Goal: Information Seeking & Learning: Learn about a topic

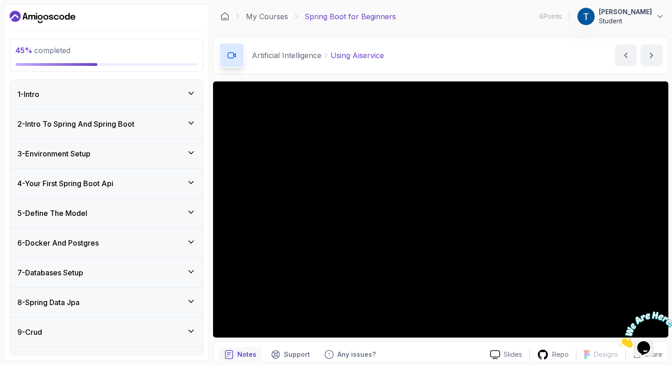
scroll to position [40, 0]
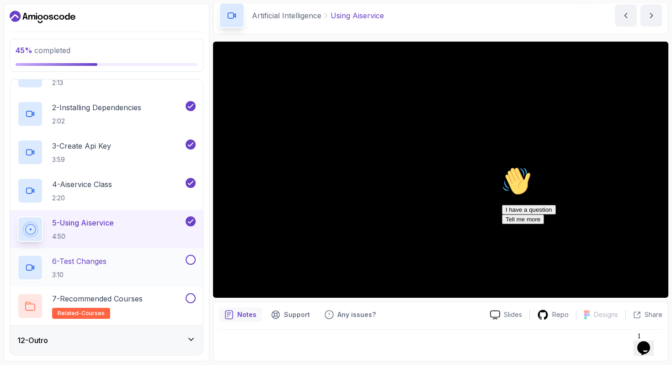
click at [191, 258] on button at bounding box center [191, 260] width 10 height 10
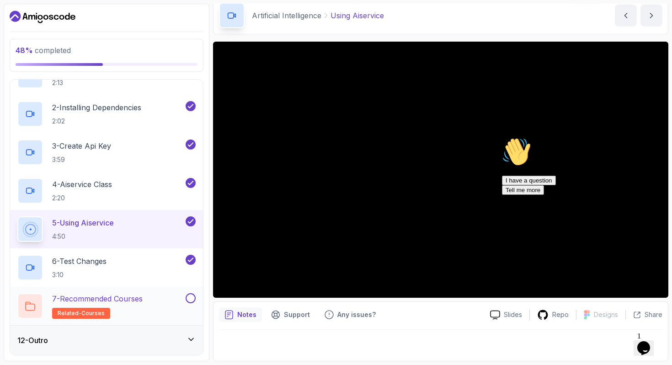
click at [166, 306] on div "7 - Recommended Courses related-courses" at bounding box center [100, 306] width 166 height 26
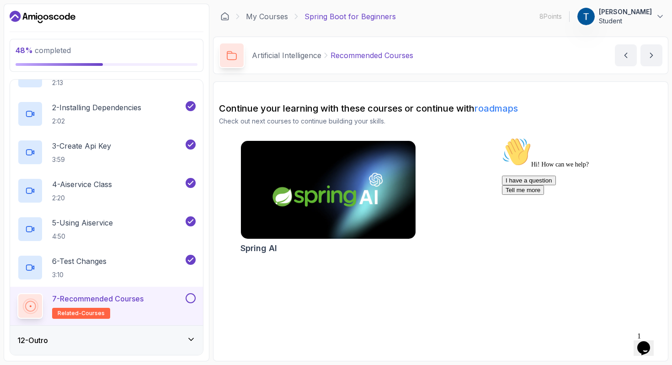
click at [193, 298] on button at bounding box center [191, 298] width 10 height 10
click at [177, 338] on div "12 - Outro" at bounding box center [106, 340] width 178 height 11
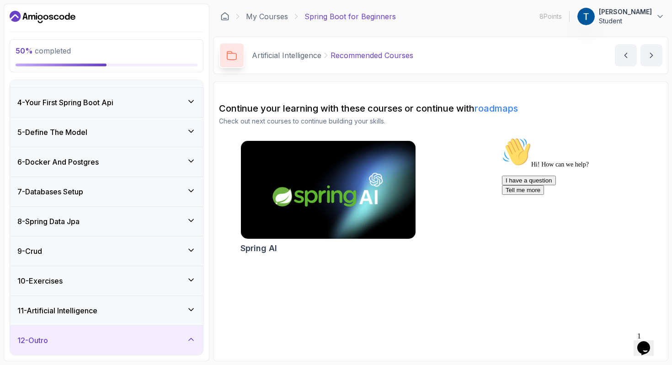
scroll to position [158, 0]
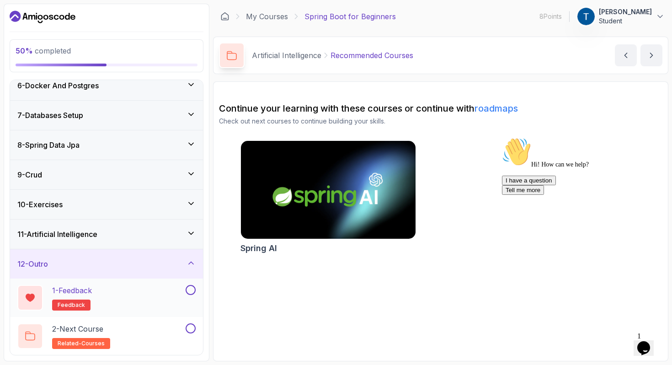
click at [146, 296] on div "1 - Feedback feedback" at bounding box center [100, 298] width 166 height 26
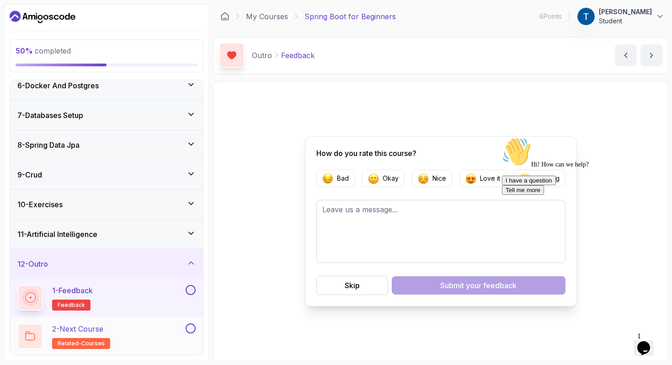
click at [148, 335] on div "2 - Next Course related-courses" at bounding box center [100, 336] width 166 height 26
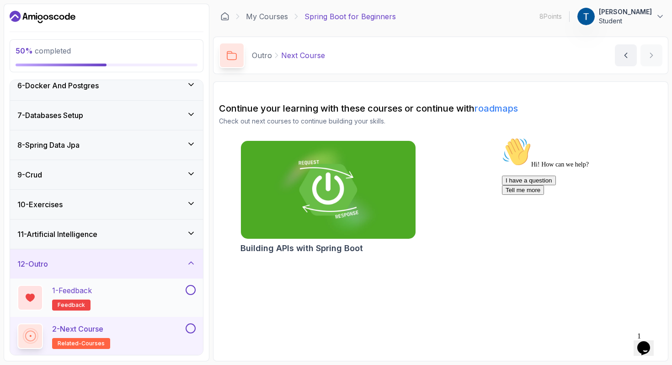
click at [190, 290] on button at bounding box center [191, 290] width 10 height 10
click at [191, 328] on button at bounding box center [191, 328] width 10 height 10
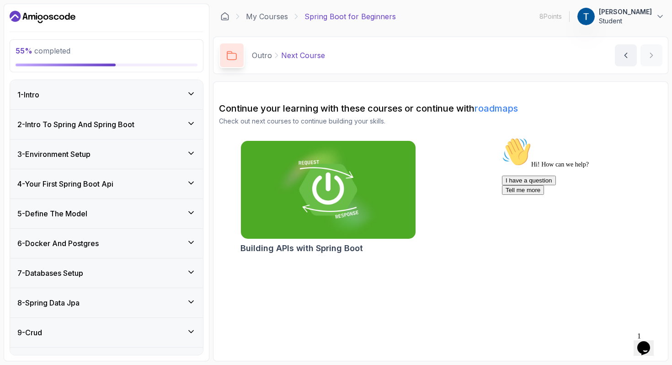
click at [166, 90] on div "1 - Intro" at bounding box center [106, 94] width 178 height 11
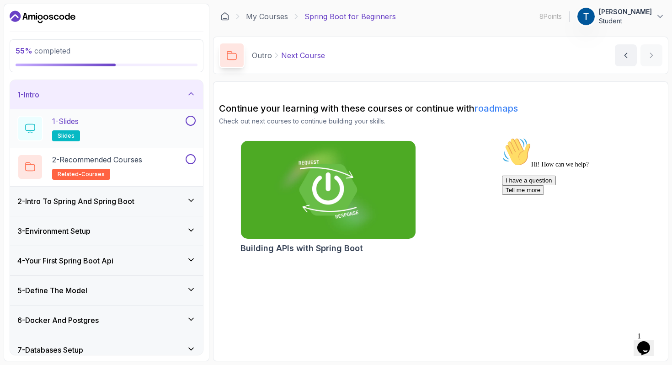
click at [193, 123] on button at bounding box center [191, 121] width 10 height 10
click at [192, 161] on button at bounding box center [191, 159] width 10 height 10
click at [183, 201] on div "2 - Intro To Spring And Spring Boot" at bounding box center [106, 201] width 178 height 11
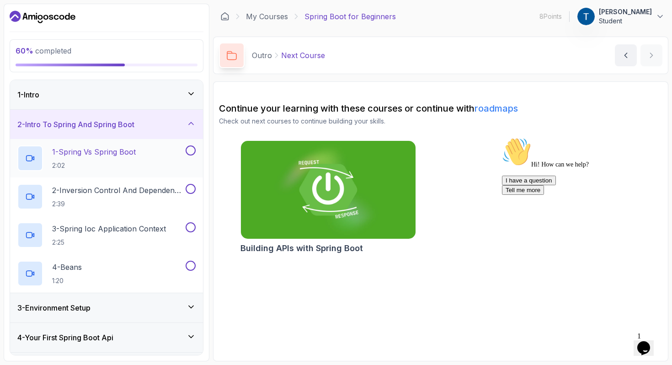
click at [191, 156] on button "1 - Spring Vs Spring Boot 2:02" at bounding box center [106, 158] width 178 height 26
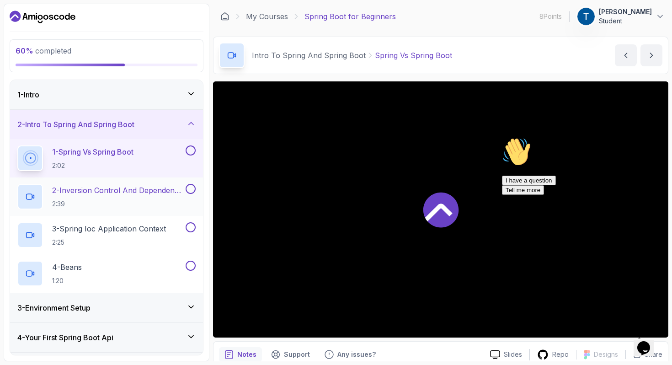
click at [191, 184] on button at bounding box center [191, 189] width 10 height 10
click at [191, 225] on button at bounding box center [191, 227] width 10 height 10
click at [191, 264] on button at bounding box center [191, 266] width 10 height 10
click at [190, 149] on button at bounding box center [191, 150] width 10 height 10
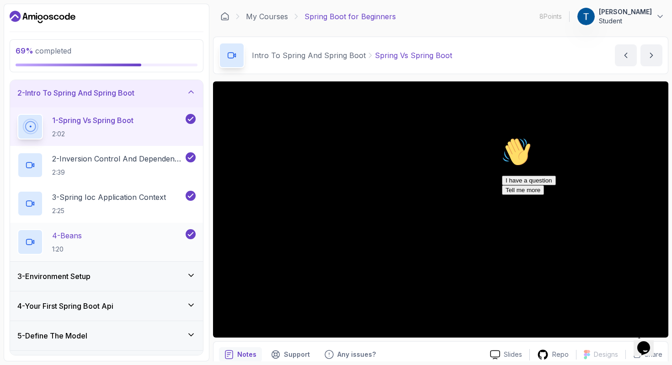
scroll to position [35, 0]
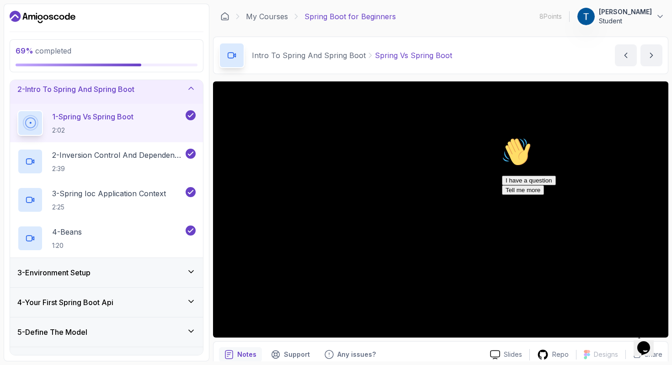
click at [502, 137] on icon "Chat attention grabber" at bounding box center [502, 137] width 0 height 0
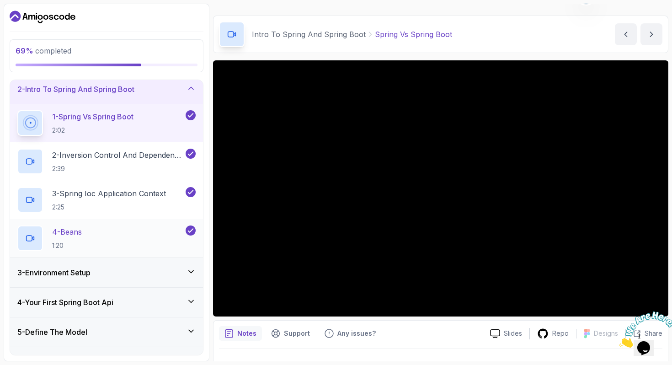
scroll to position [66, 0]
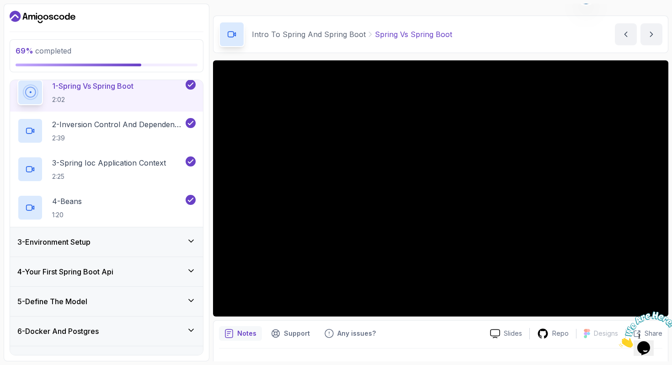
click at [150, 246] on div "3 - Environment Setup" at bounding box center [106, 241] width 178 height 11
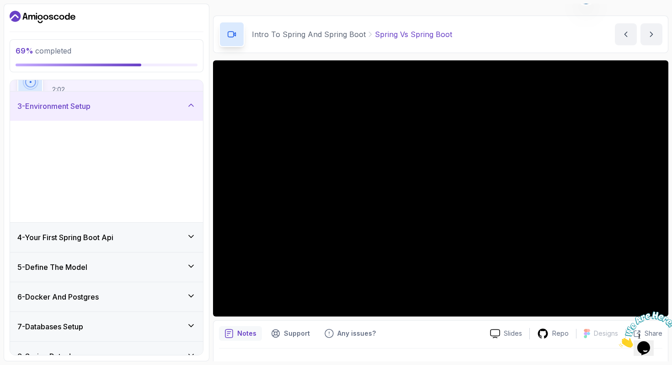
scroll to position [64, 0]
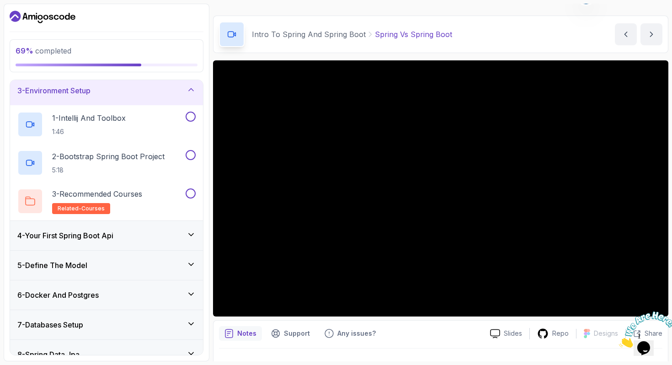
click at [157, 237] on div "4 - Your First Spring Boot Api" at bounding box center [106, 235] width 178 height 11
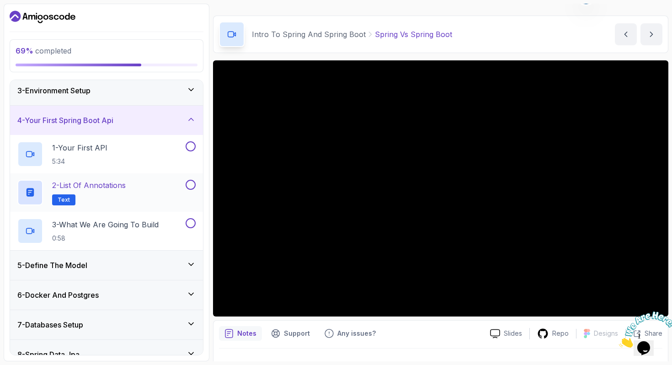
click at [151, 194] on div "2 - List of Annotations Text" at bounding box center [100, 193] width 166 height 26
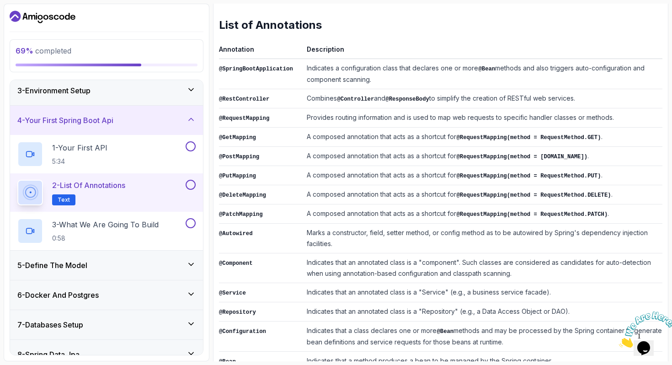
scroll to position [207, 0]
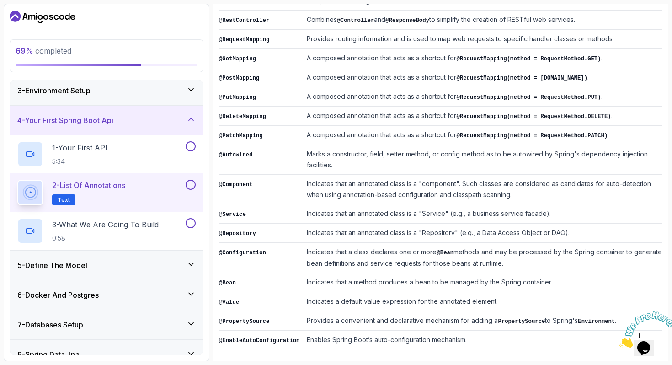
click at [191, 186] on button at bounding box center [191, 185] width 10 height 10
click at [156, 228] on p "3 - What We Are Going To Build" at bounding box center [105, 224] width 107 height 11
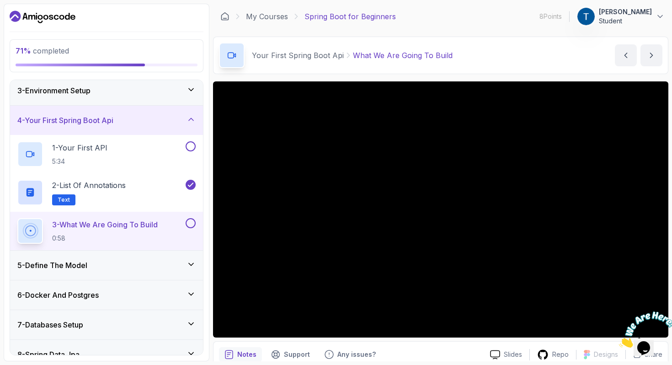
click at [139, 272] on div "5 - Define The Model" at bounding box center [106, 265] width 193 height 29
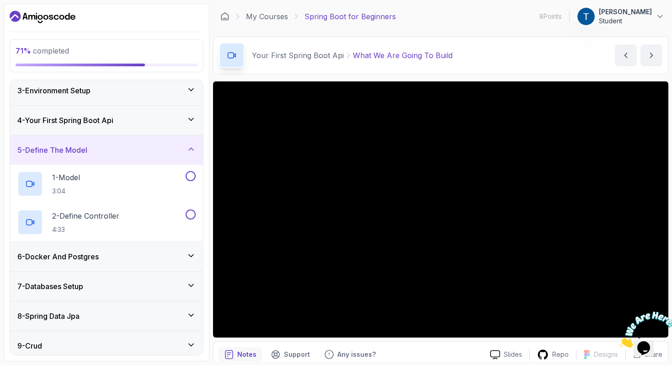
click at [153, 148] on div "5 - Define The Model" at bounding box center [106, 150] width 178 height 11
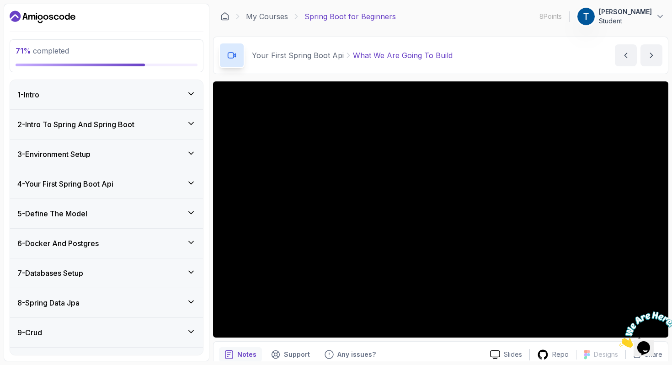
click at [149, 132] on div "2 - Intro To Spring And Spring Boot" at bounding box center [106, 124] width 193 height 29
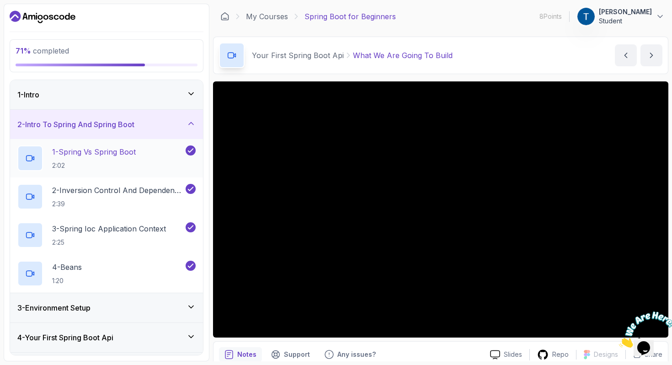
click at [144, 143] on div "1 - Spring Vs Spring Boot 2:02" at bounding box center [106, 158] width 193 height 38
click at [126, 157] on h2 "1 - Spring Vs Spring Boot 2:02" at bounding box center [94, 158] width 84 height 24
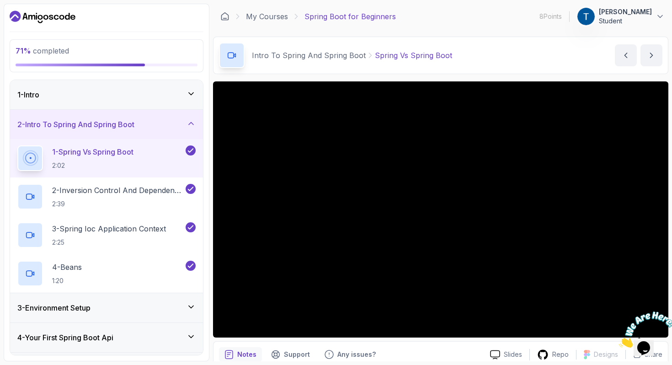
click at [156, 309] on div "3 - Environment Setup" at bounding box center [106, 307] width 178 height 11
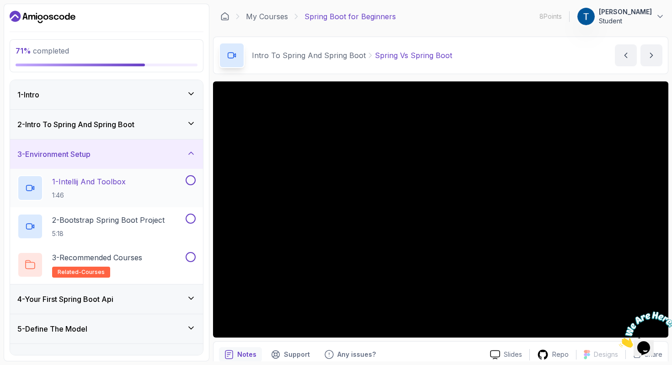
click at [190, 180] on button at bounding box center [191, 180] width 10 height 10
click at [191, 219] on button at bounding box center [191, 219] width 10 height 10
click at [190, 255] on button at bounding box center [191, 257] width 10 height 10
click at [174, 152] on div "3 - Environment Setup" at bounding box center [106, 154] width 178 height 11
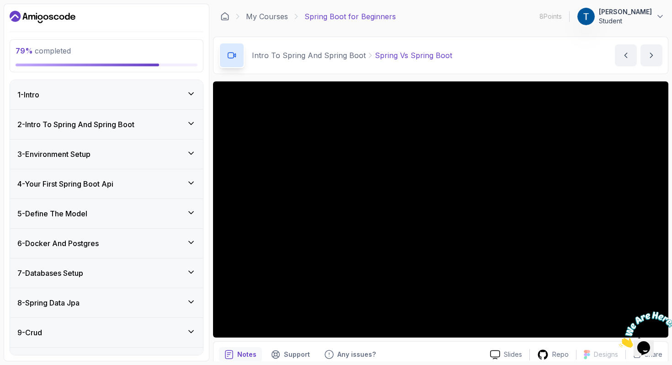
click at [156, 118] on div "2 - Intro To Spring And Spring Boot" at bounding box center [106, 124] width 193 height 29
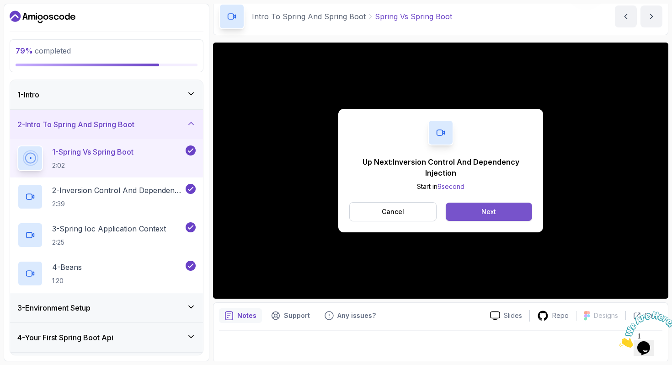
click at [501, 208] on button "Next" at bounding box center [489, 212] width 86 height 18
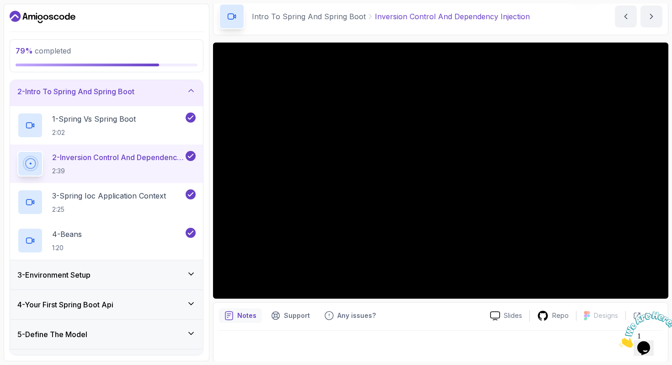
scroll to position [37, 0]
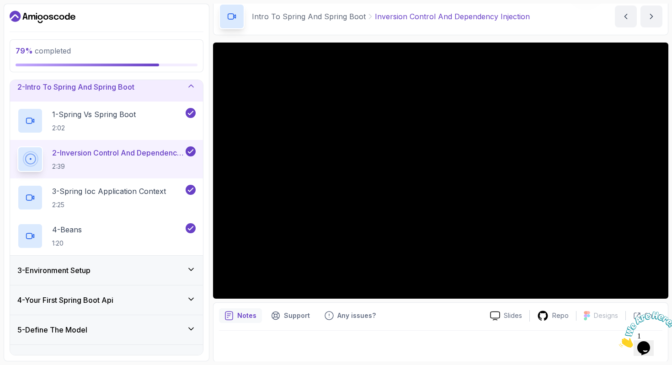
click at [174, 299] on div "4 - Your First Spring Boot Api" at bounding box center [106, 300] width 178 height 11
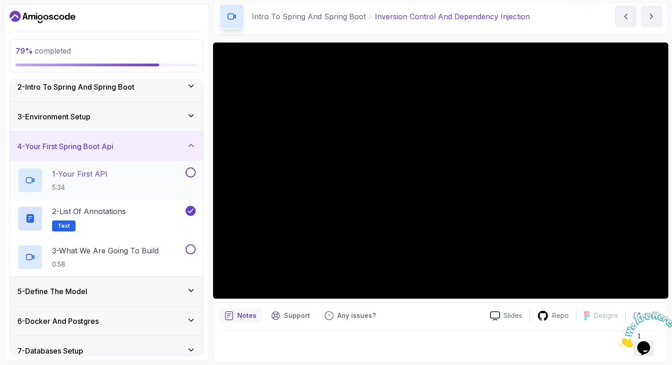
click at [190, 175] on button at bounding box center [191, 172] width 10 height 10
click at [193, 249] on button at bounding box center [191, 249] width 10 height 10
click at [179, 145] on div "4 - Your First Spring Boot Api" at bounding box center [106, 146] width 178 height 11
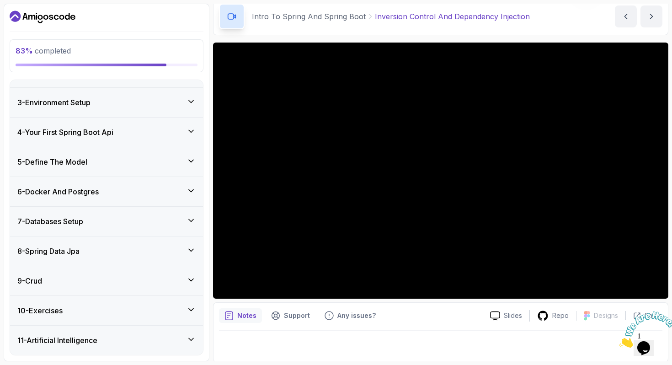
scroll to position [0, 0]
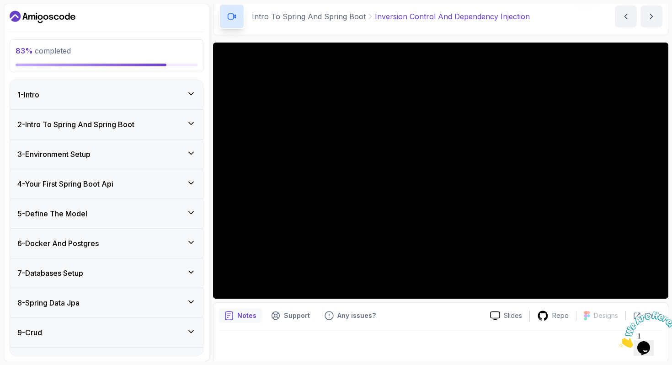
click at [154, 124] on div "2 - Intro To Spring And Spring Boot" at bounding box center [106, 124] width 178 height 11
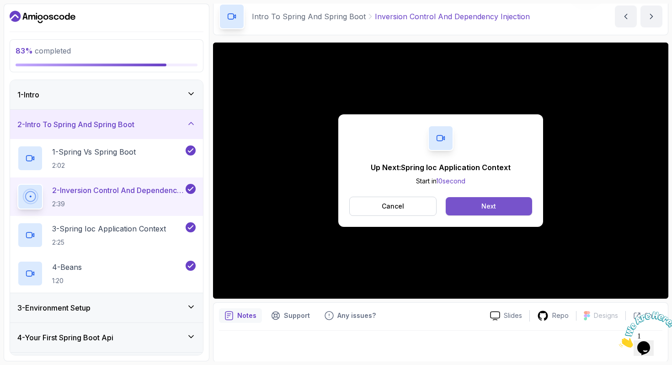
click at [488, 204] on div "Next" at bounding box center [489, 206] width 15 height 9
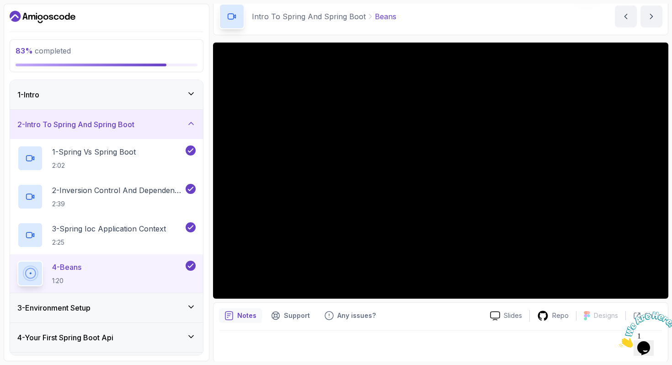
click at [184, 91] on div "1 - Intro" at bounding box center [106, 94] width 178 height 11
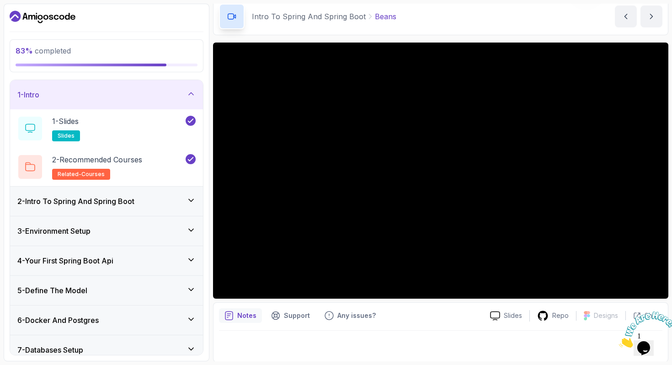
click at [187, 94] on icon at bounding box center [191, 93] width 9 height 9
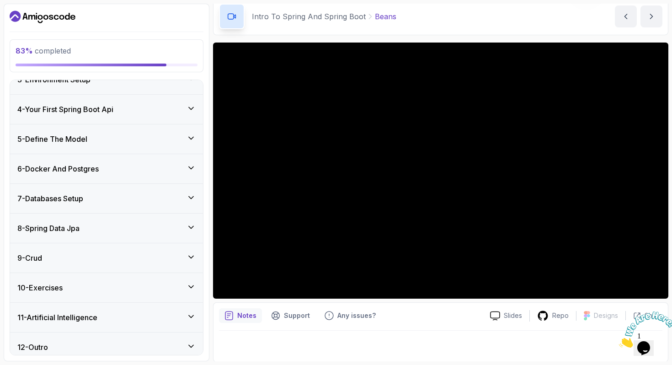
scroll to position [81, 0]
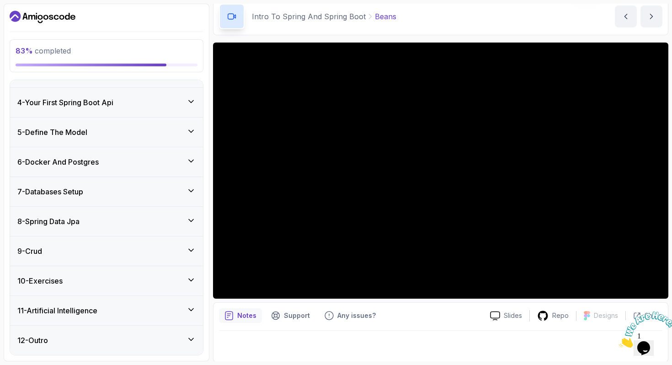
click at [169, 340] on div "12 - Outro" at bounding box center [106, 340] width 178 height 11
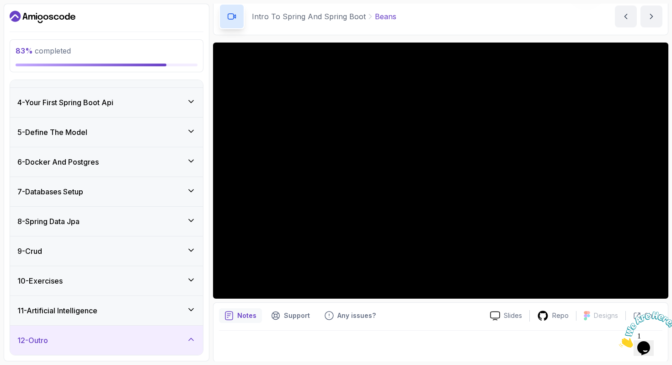
click at [190, 342] on icon at bounding box center [191, 339] width 9 height 9
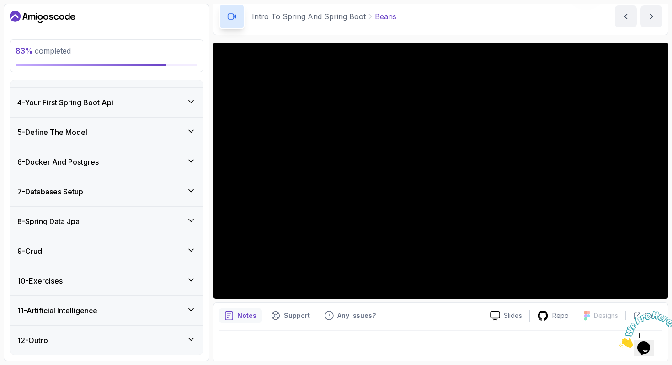
click at [187, 337] on icon at bounding box center [191, 339] width 9 height 9
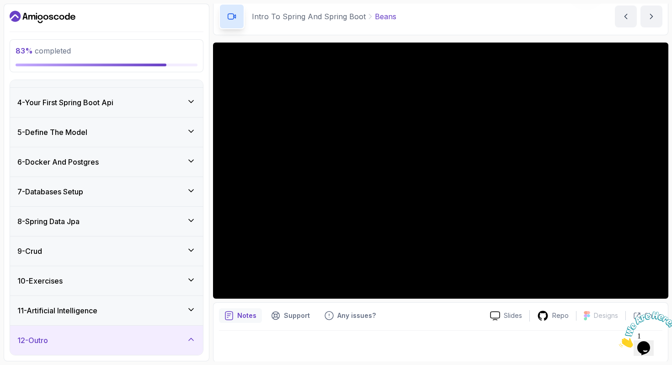
click at [189, 337] on icon at bounding box center [191, 339] width 9 height 9
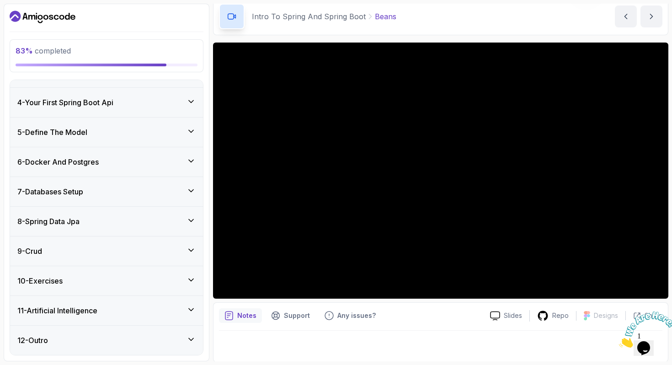
click at [190, 309] on icon at bounding box center [191, 309] width 9 height 9
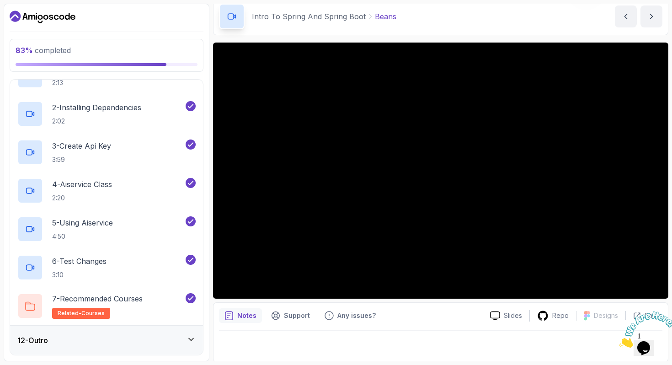
click at [189, 341] on icon at bounding box center [191, 339] width 9 height 9
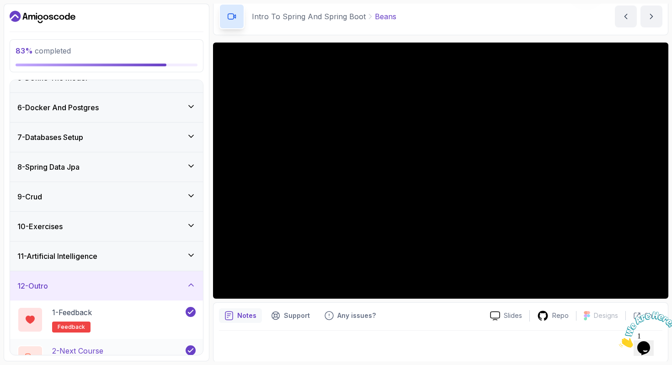
scroll to position [132, 0]
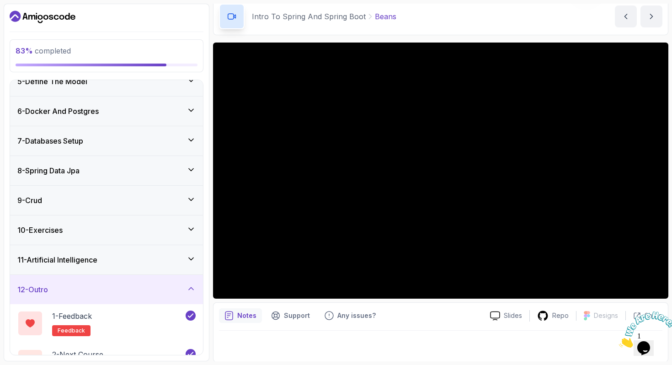
click at [192, 201] on icon at bounding box center [191, 199] width 9 height 9
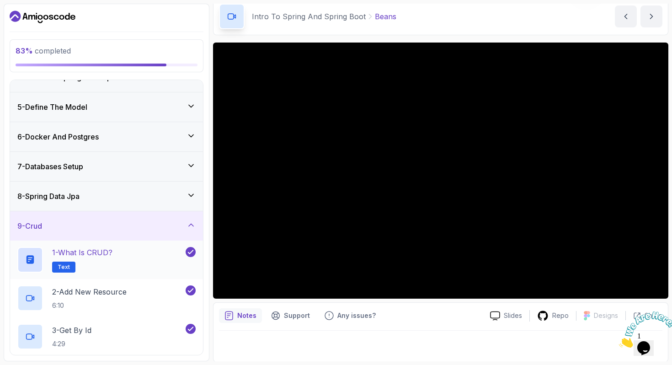
scroll to position [100, 0]
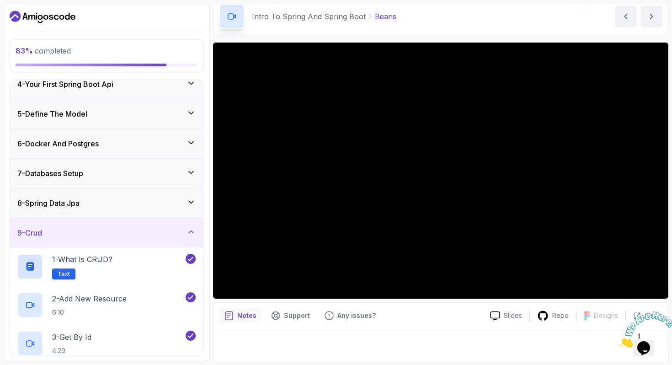
click at [192, 201] on icon at bounding box center [191, 202] width 5 height 2
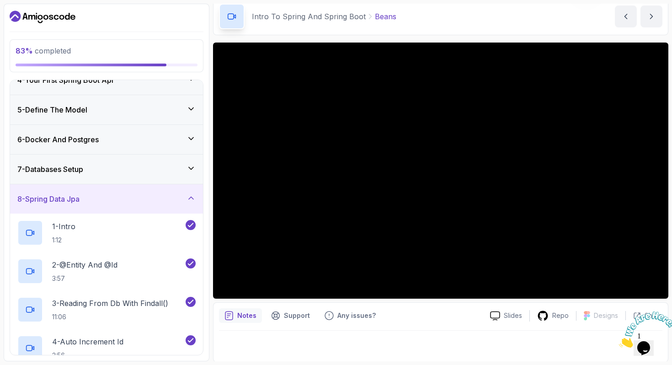
scroll to position [101, 0]
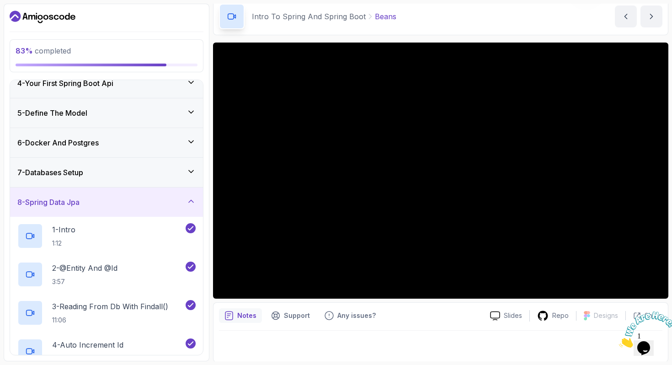
click at [189, 170] on icon at bounding box center [191, 171] width 5 height 2
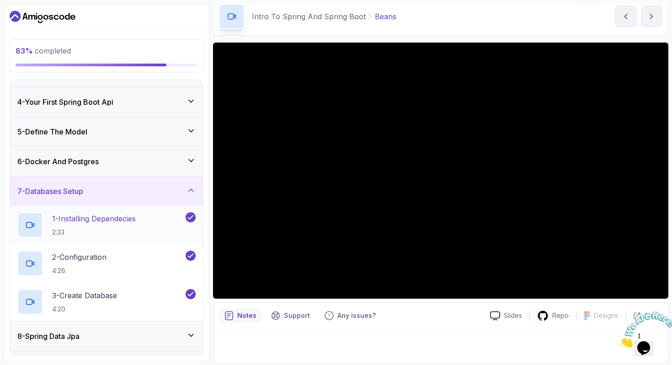
scroll to position [71, 0]
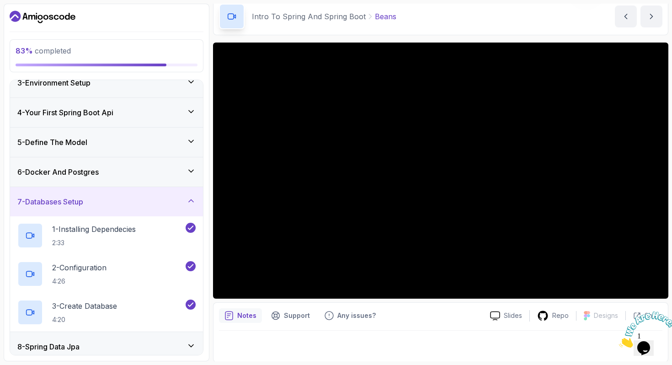
click at [190, 172] on icon at bounding box center [191, 170] width 9 height 9
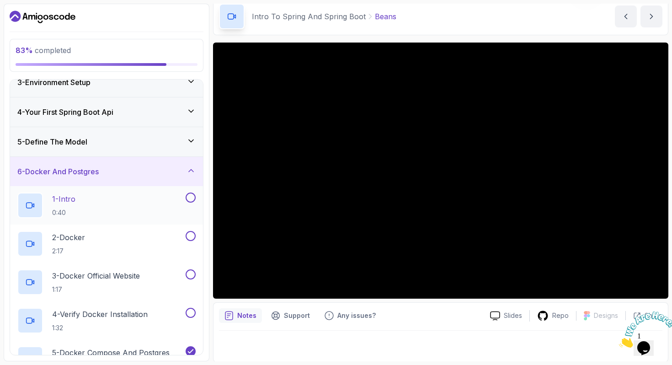
click at [193, 198] on button at bounding box center [191, 198] width 10 height 10
click at [190, 236] on button at bounding box center [191, 236] width 10 height 10
click at [191, 273] on button at bounding box center [191, 274] width 10 height 10
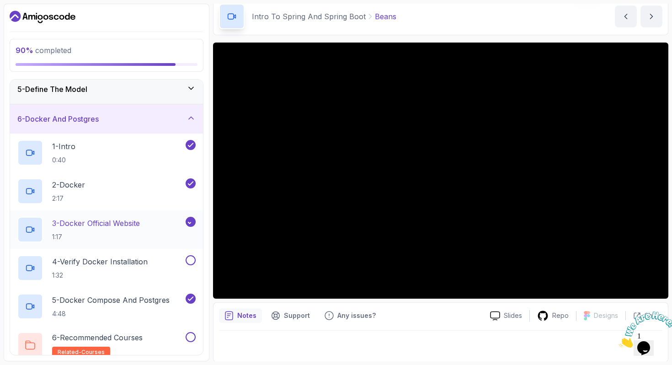
scroll to position [124, 0]
click at [191, 259] on button at bounding box center [191, 260] width 10 height 10
click at [191, 336] on button at bounding box center [191, 337] width 10 height 10
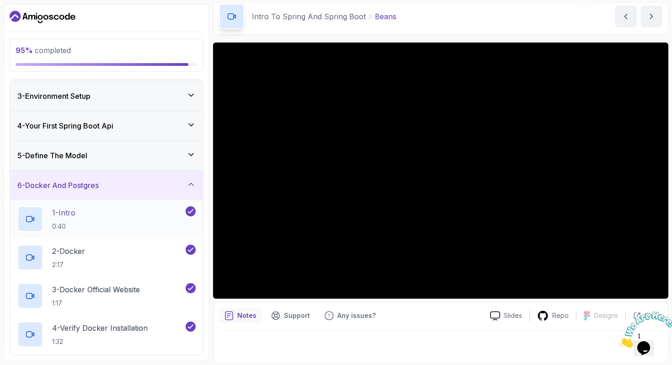
scroll to position [18, 0]
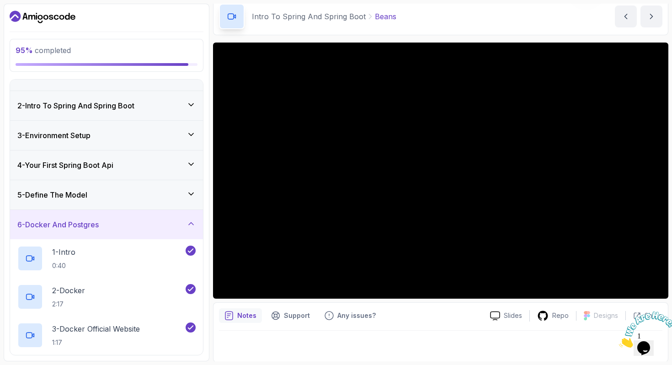
click at [175, 218] on div "6 - Docker And Postgres" at bounding box center [106, 224] width 193 height 29
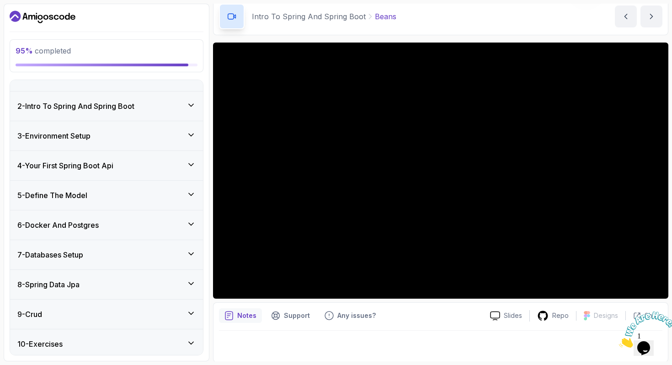
click at [171, 195] on div "5 - Define The Model" at bounding box center [106, 195] width 178 height 11
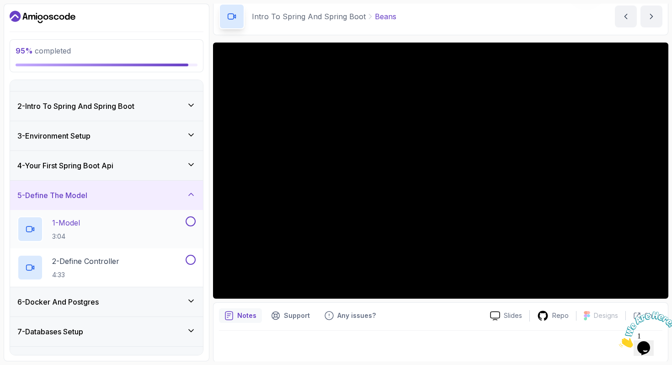
click at [191, 221] on button at bounding box center [191, 221] width 10 height 10
click at [191, 259] on button at bounding box center [191, 260] width 10 height 10
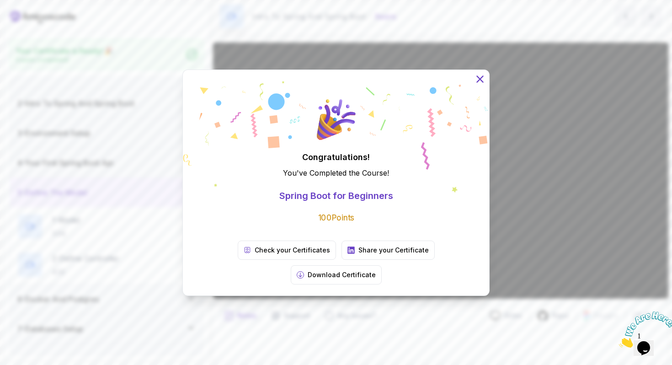
click at [479, 85] on icon at bounding box center [480, 79] width 12 height 12
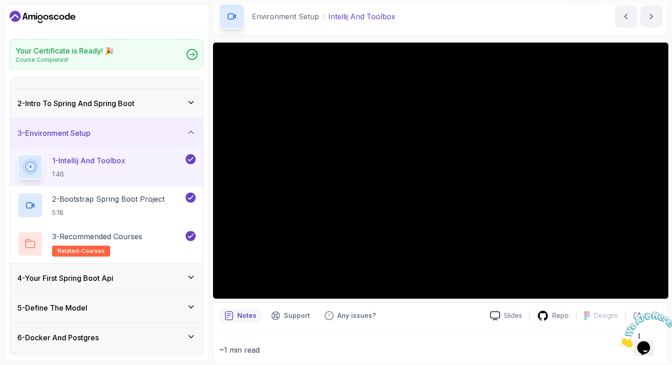
click at [166, 104] on div "2 - Intro To Spring And Spring Boot" at bounding box center [106, 103] width 178 height 11
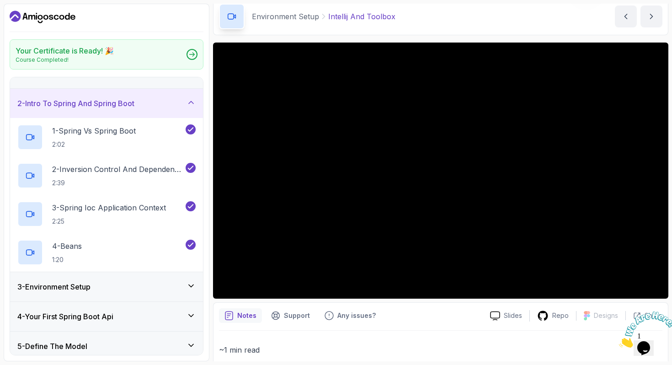
click at [165, 104] on div "2 - Intro To Spring And Spring Boot" at bounding box center [106, 103] width 178 height 11
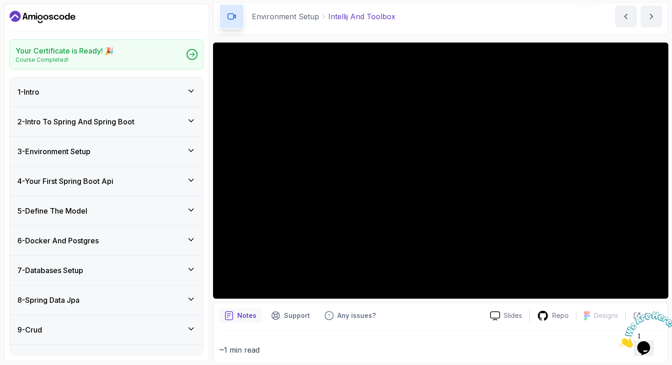
scroll to position [5, 0]
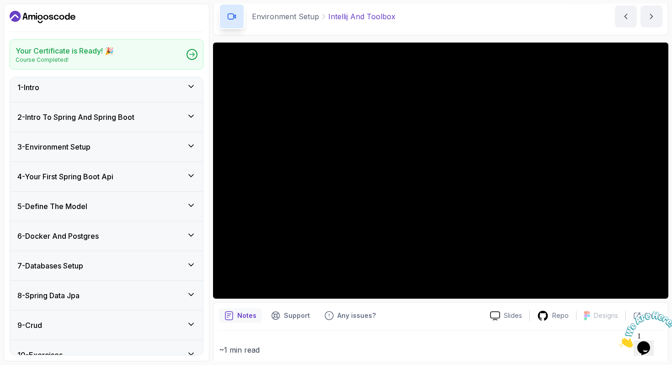
click at [146, 150] on div "3 - Environment Setup" at bounding box center [106, 146] width 178 height 11
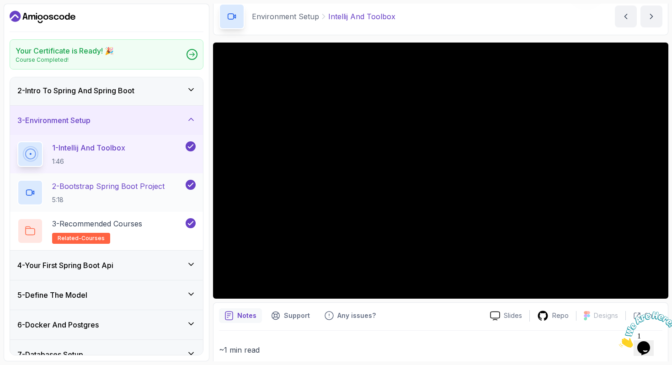
scroll to position [33, 0]
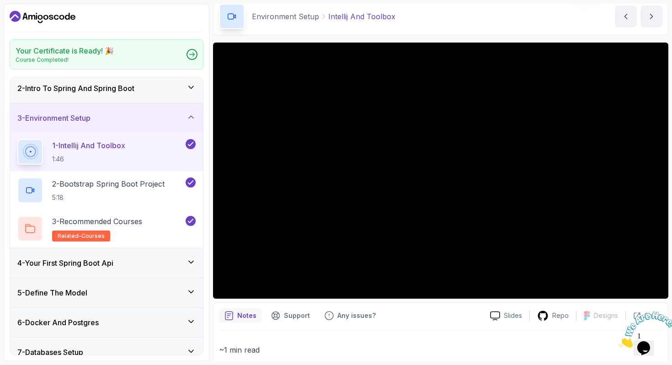
click at [155, 265] on div "4 - Your First Spring Boot Api" at bounding box center [106, 262] width 178 height 11
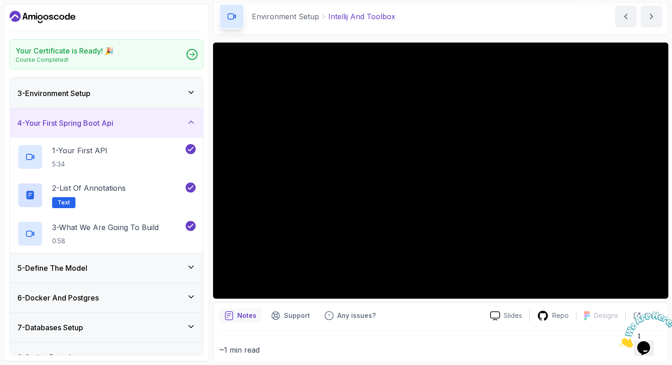
scroll to position [59, 0]
click at [158, 262] on div "5 - Define The Model" at bounding box center [106, 267] width 178 height 11
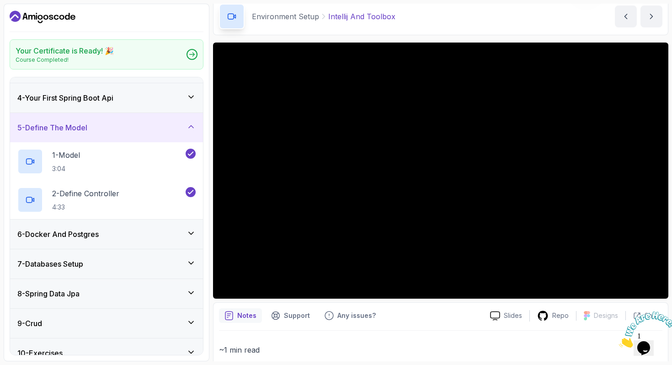
scroll to position [155, 0]
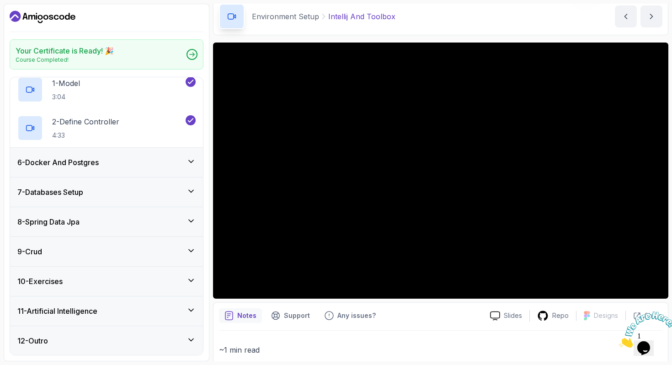
click at [15, 16] on icon "Dashboard" at bounding box center [14, 16] width 9 height 5
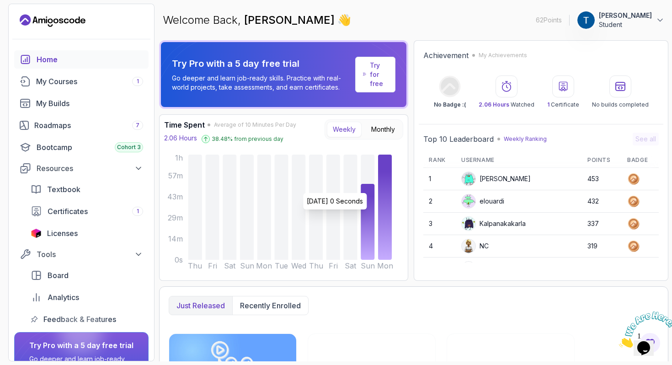
scroll to position [23, 0]
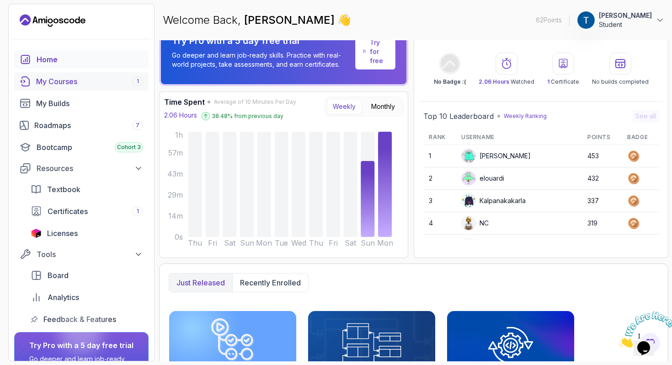
click at [89, 86] on div "My Courses 1" at bounding box center [89, 81] width 107 height 11
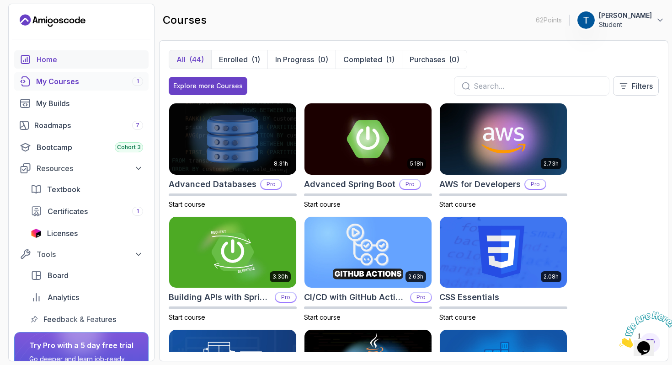
click at [64, 62] on div "Home" at bounding box center [90, 59] width 107 height 11
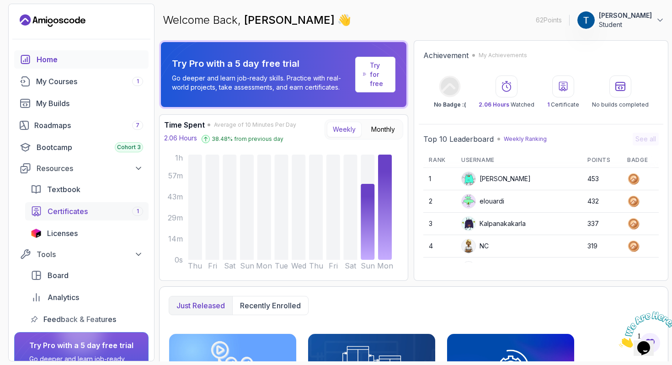
click at [81, 209] on span "Certificates" at bounding box center [68, 211] width 40 height 11
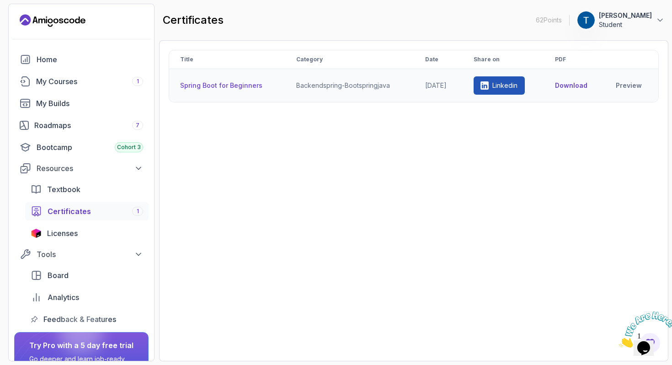
click at [255, 87] on th "Spring Boot for Beginners" at bounding box center [227, 85] width 116 height 33
click at [342, 87] on td "backend spring-boot spring java" at bounding box center [349, 85] width 129 height 33
click at [628, 86] on link "Preview" at bounding box center [632, 85] width 32 height 9
